Goal: Check status: Check status

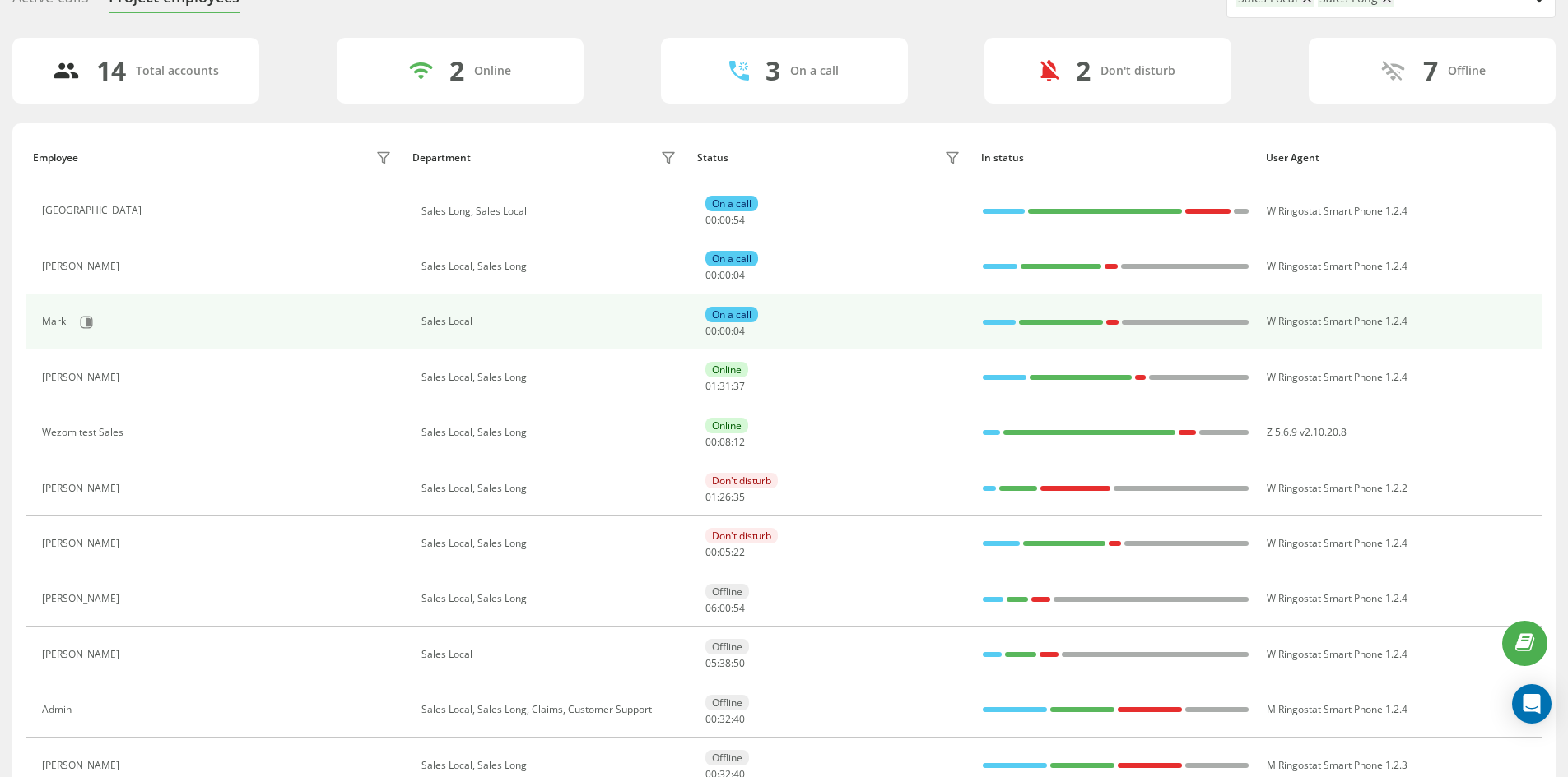
scroll to position [83, 0]
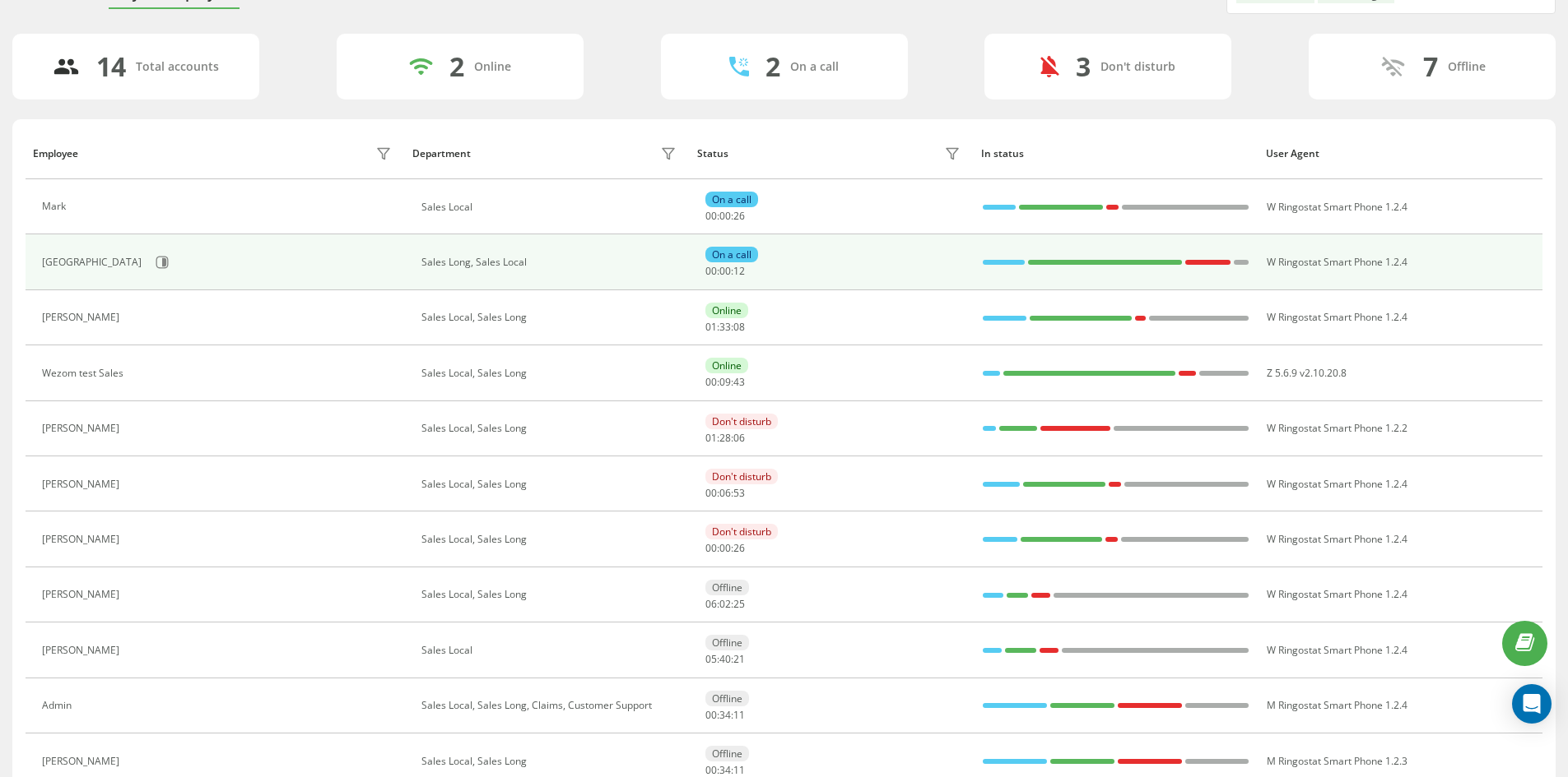
click at [733, 260] on div "On a call" at bounding box center [732, 255] width 53 height 16
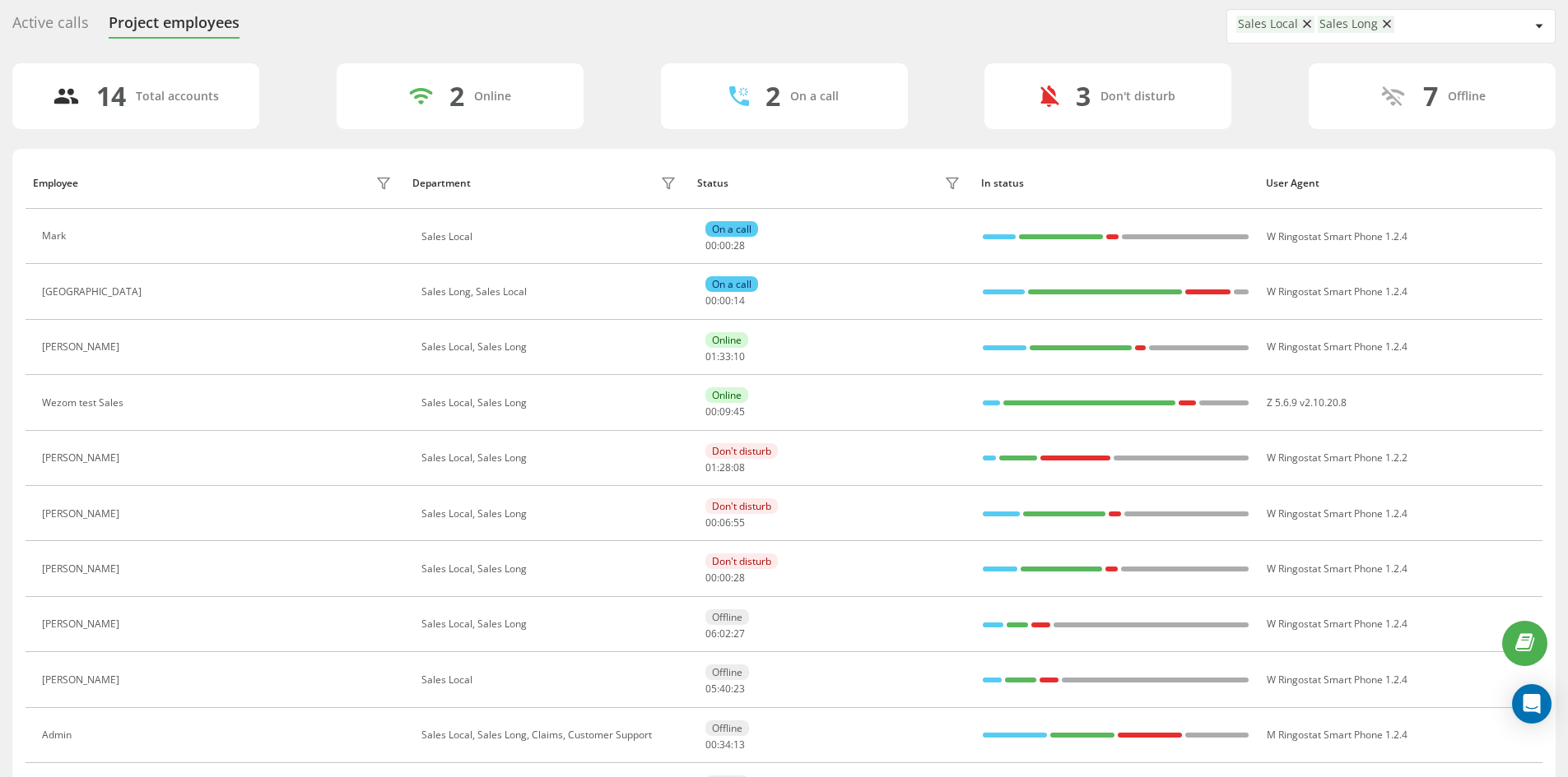
scroll to position [0, 0]
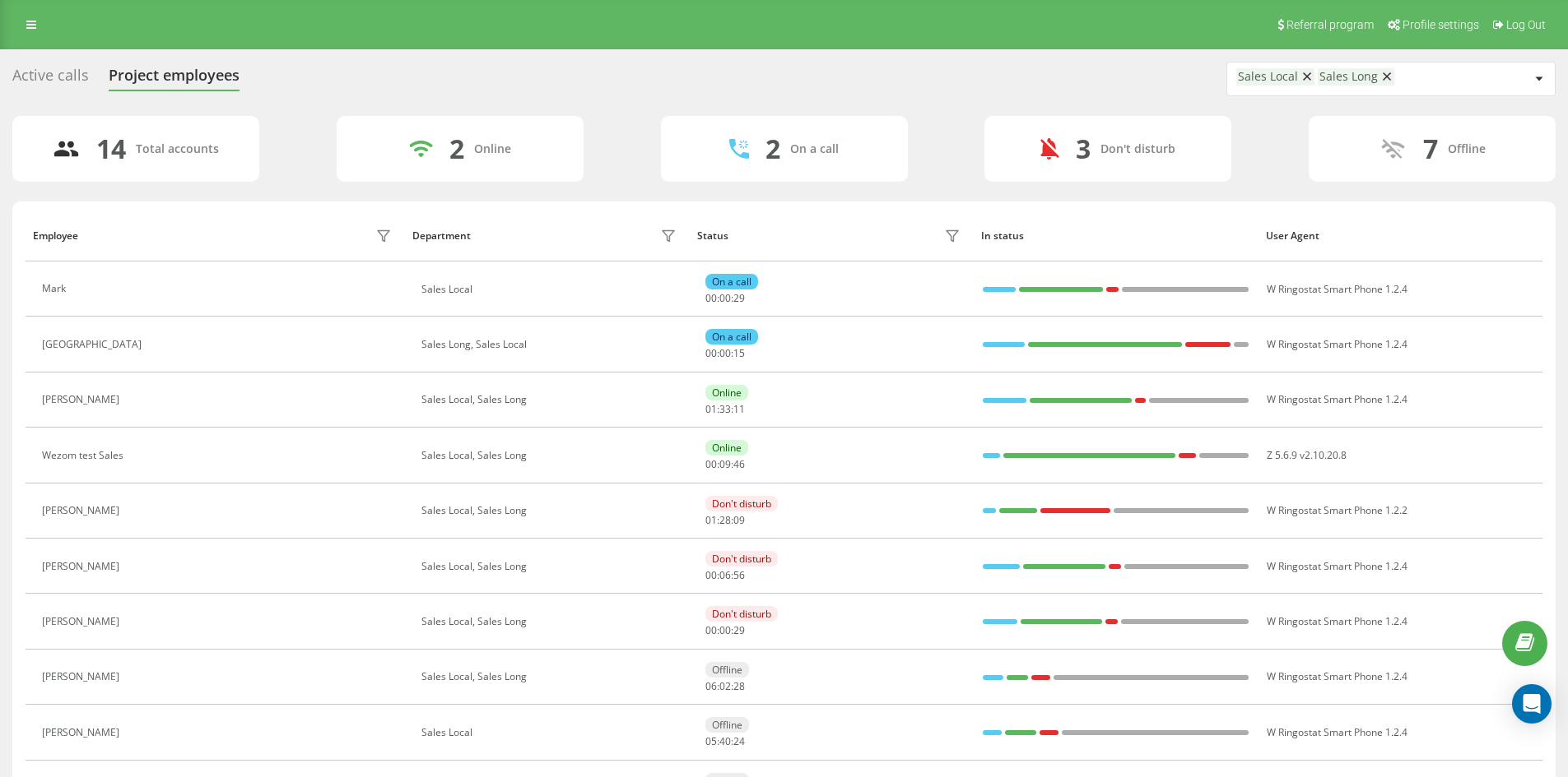
click at [52, 84] on div "Active calls" at bounding box center [50, 79] width 77 height 26
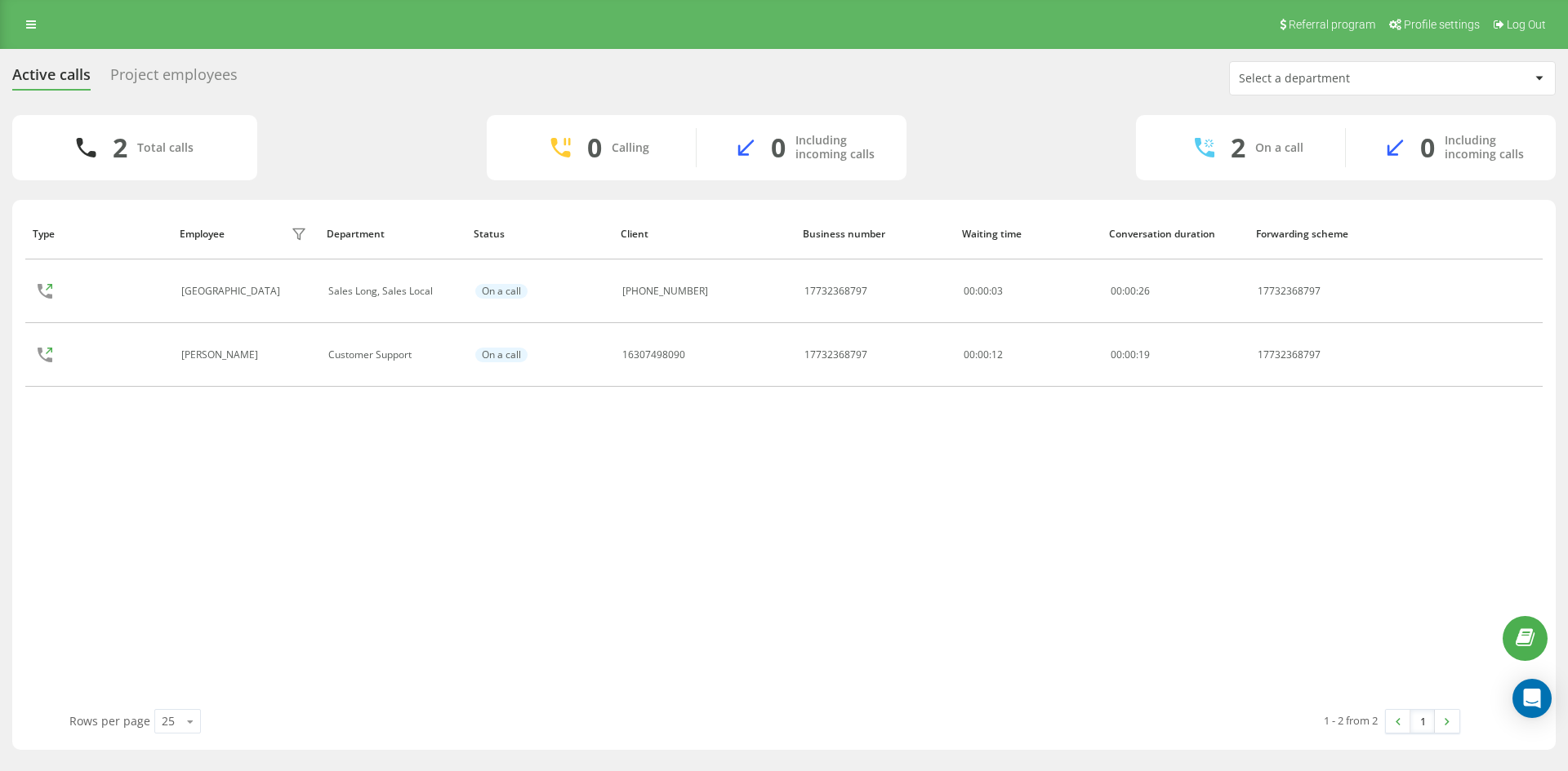
click at [161, 84] on div "Project employees" at bounding box center [173, 79] width 127 height 25
